Goal: Transaction & Acquisition: Purchase product/service

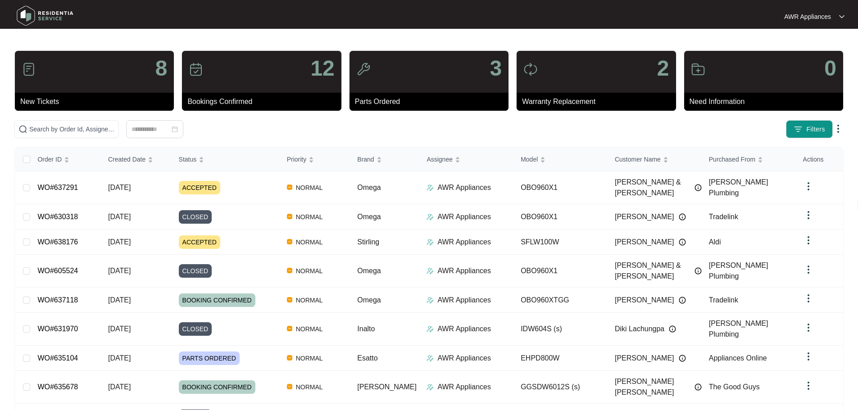
click at [40, 119] on div "8 New Tickets 12 Bookings Confirmed 3 Parts Ordered 2 Warranty Replacement 0 Ne…" at bounding box center [428, 270] width 829 height 441
click at [45, 127] on input "text" at bounding box center [72, 129] width 86 height 10
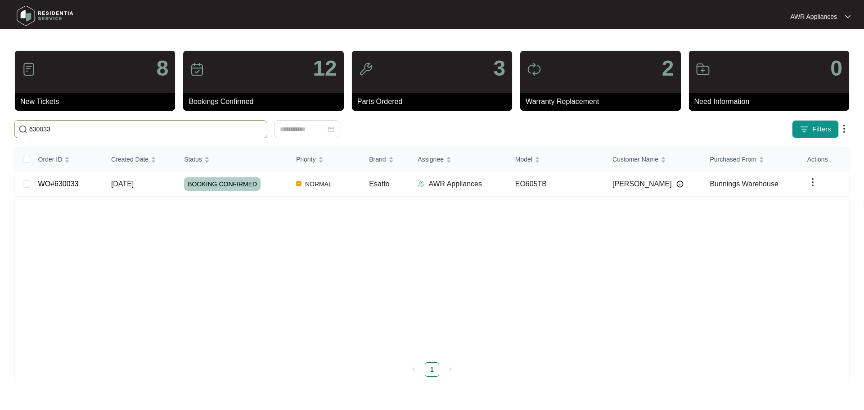
type input "630033"
click at [134, 188] on span "[DATE]" at bounding box center [122, 184] width 23 height 8
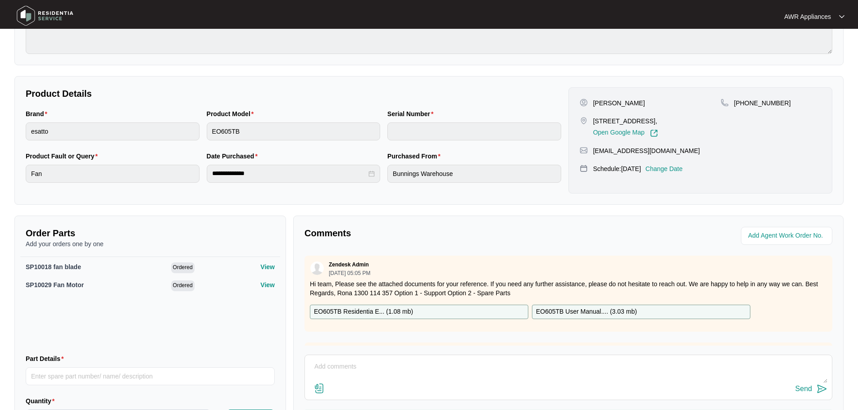
scroll to position [180, 0]
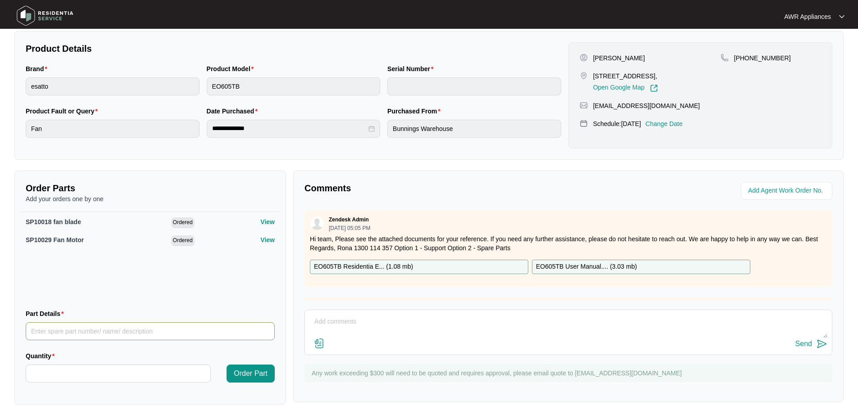
click at [46, 335] on input "Part Details" at bounding box center [150, 331] width 249 height 18
type input "SP10018 Fan Blade"
click at [50, 367] on input "Quantity" at bounding box center [118, 373] width 184 height 17
type input "*"
click at [245, 371] on span "Order Part" at bounding box center [251, 373] width 34 height 11
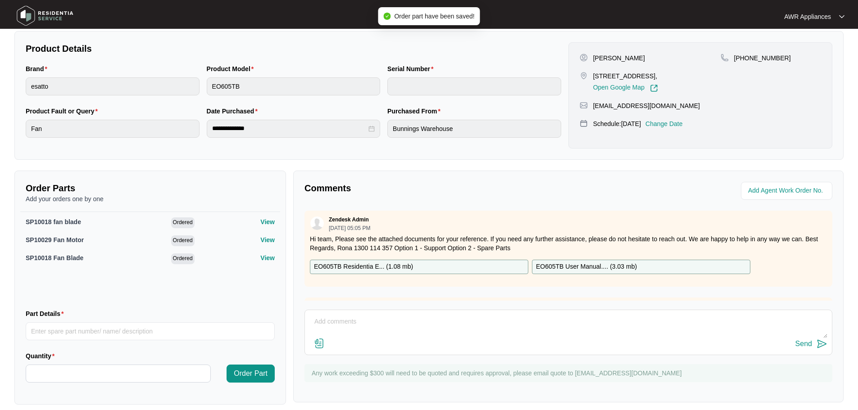
click at [319, 345] on img at bounding box center [319, 343] width 11 height 11
click at [0, 0] on input "file" at bounding box center [0, 0] width 0 height 0
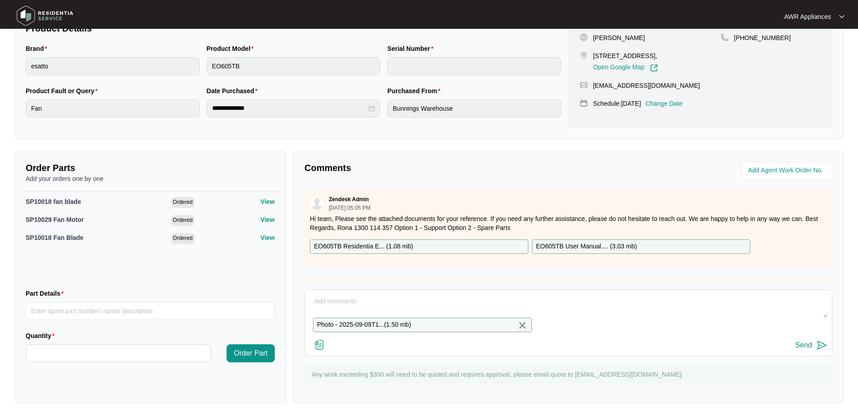
scroll to position [216, 0]
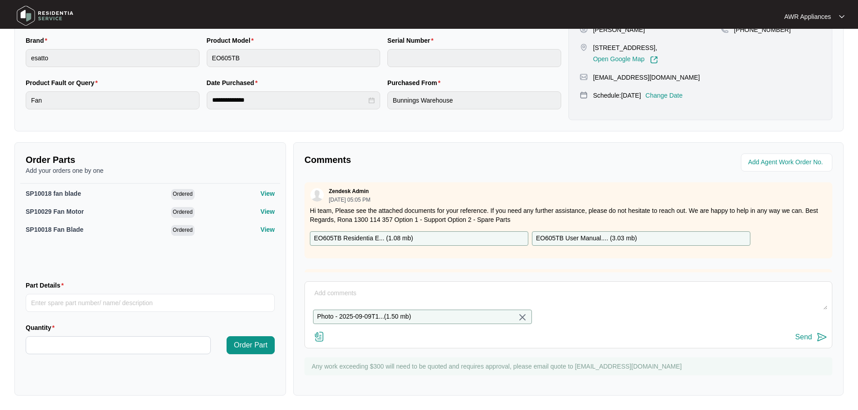
click at [800, 337] on div "Send" at bounding box center [803, 337] width 17 height 8
click at [459, 321] on div "Photo - 2025-09-09T1... ( 1.50 mb )" at bounding box center [568, 308] width 518 height 45
click at [357, 322] on div "Photo - 2025-09-09T1... ( 1.50 mb )" at bounding box center [568, 308] width 518 height 45
click at [523, 313] on img at bounding box center [522, 317] width 11 height 11
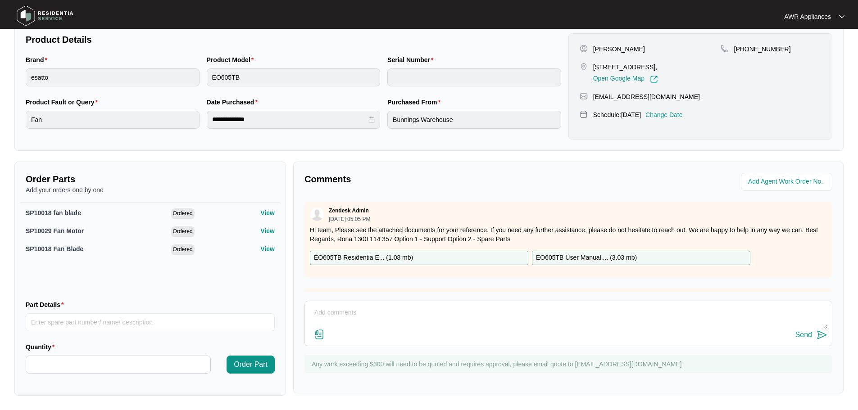
click at [362, 304] on div "Send" at bounding box center [568, 323] width 528 height 45
click at [342, 316] on textarea at bounding box center [568, 317] width 518 height 23
type textarea "Fan Broken, can we please re order + one for van stock"
click at [317, 336] on img at bounding box center [319, 334] width 11 height 11
click at [0, 0] on input "file" at bounding box center [0, 0] width 0 height 0
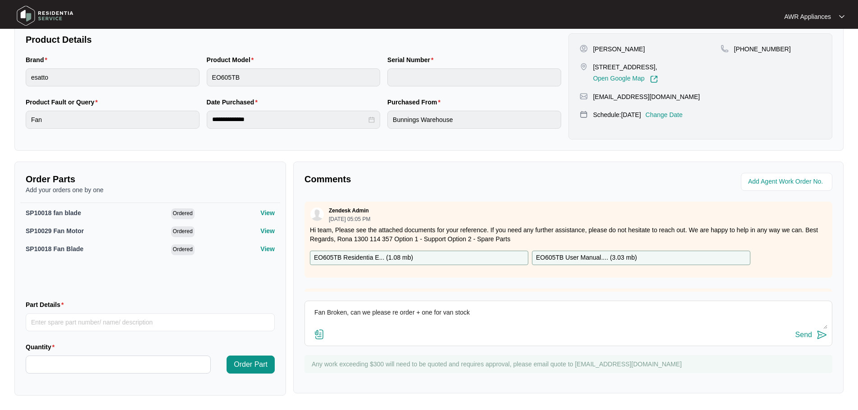
click at [809, 336] on div "Send" at bounding box center [803, 335] width 17 height 8
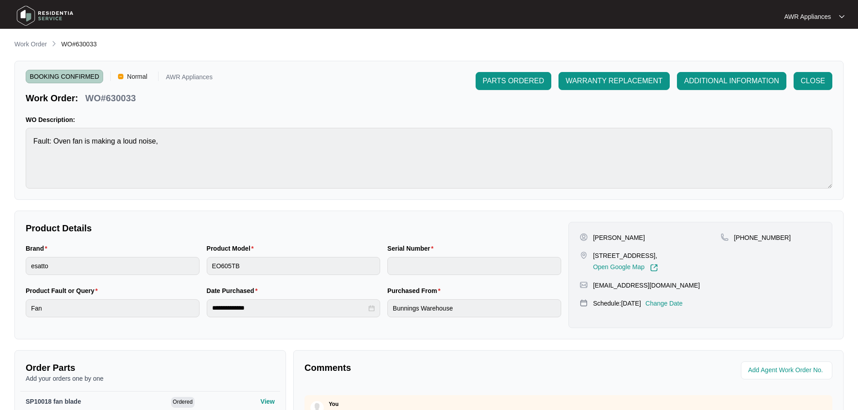
scroll to position [0, 0]
click at [493, 78] on span "PARTS ORDERED" at bounding box center [513, 81] width 61 height 11
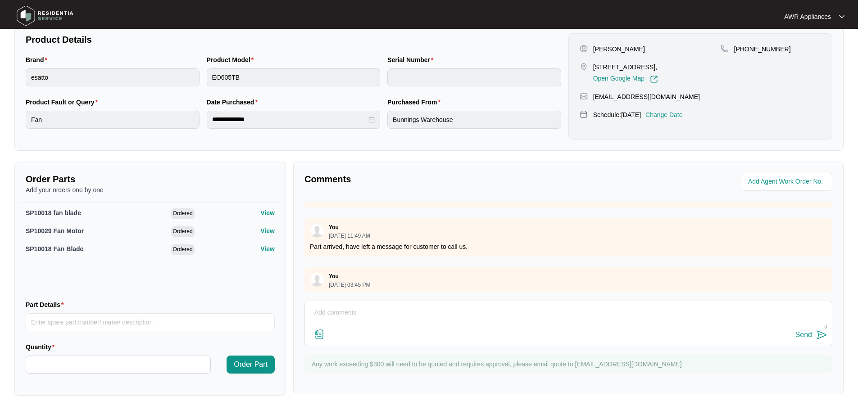
scroll to position [868, 0]
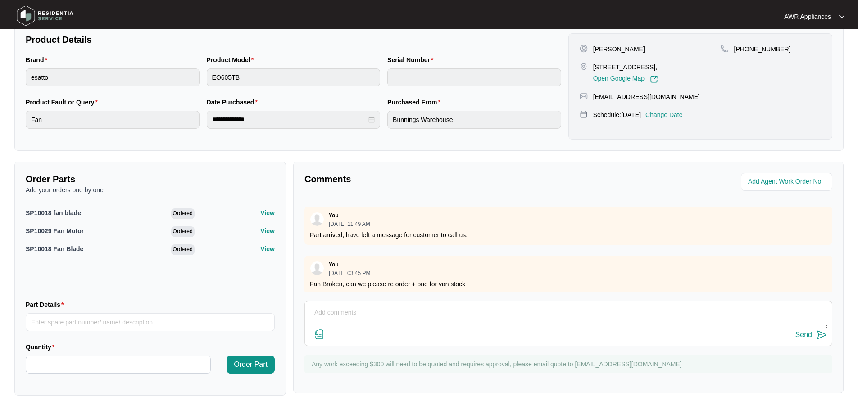
click at [316, 334] on img at bounding box center [319, 334] width 11 height 11
click at [0, 0] on input "file" at bounding box center [0, 0] width 0 height 0
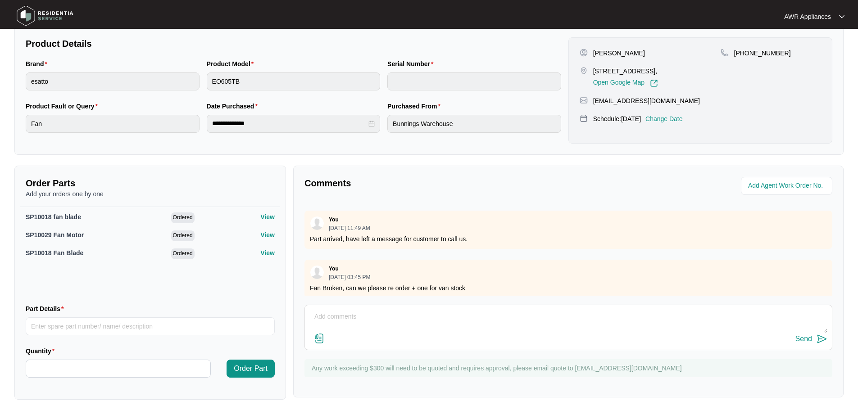
scroll to position [189, 0]
